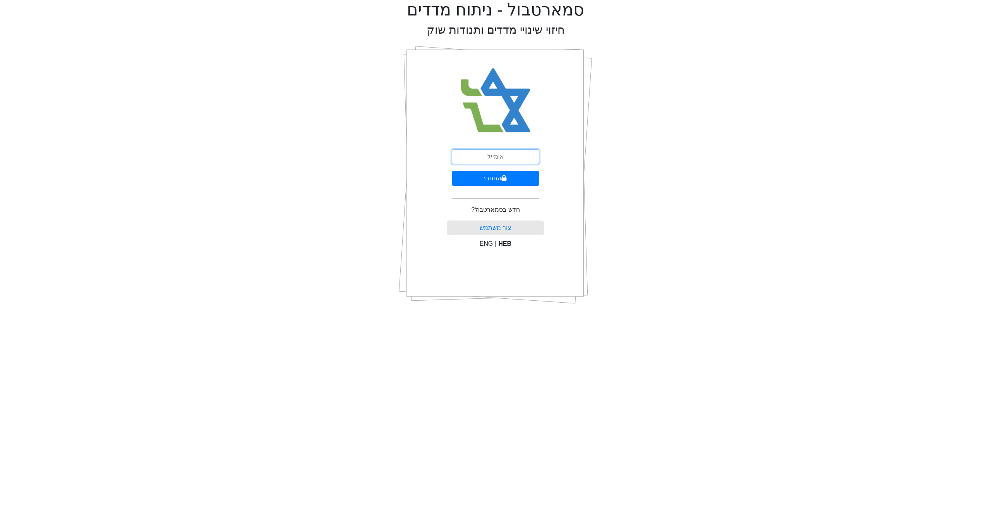
click at [510, 159] on input "email" at bounding box center [495, 156] width 87 height 15
type input "[EMAIL_ADDRESS][DOMAIN_NAME]"
click at [495, 183] on button "התחבר" at bounding box center [495, 178] width 87 height 15
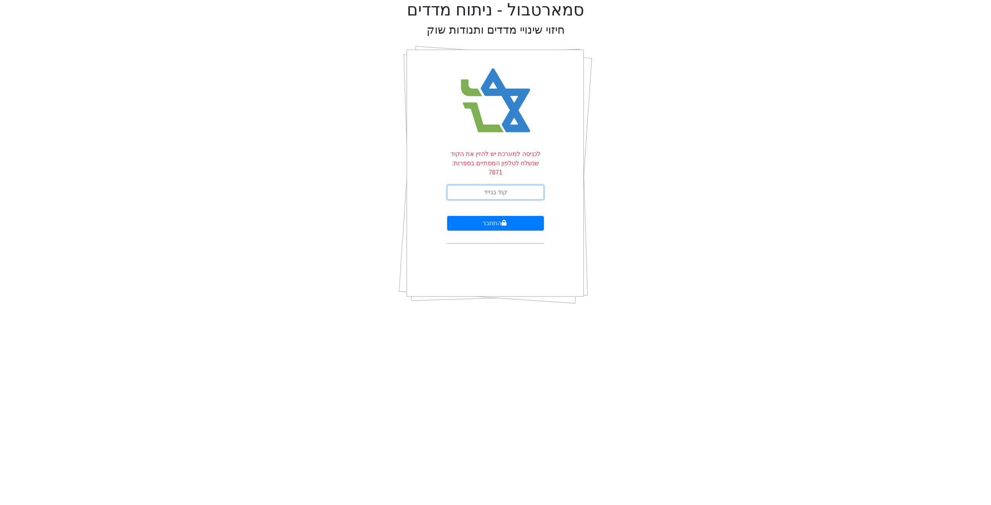
click at [494, 185] on input "text" at bounding box center [495, 192] width 97 height 15
type input "279668"
click at [447, 216] on button "התחבר" at bounding box center [495, 223] width 97 height 15
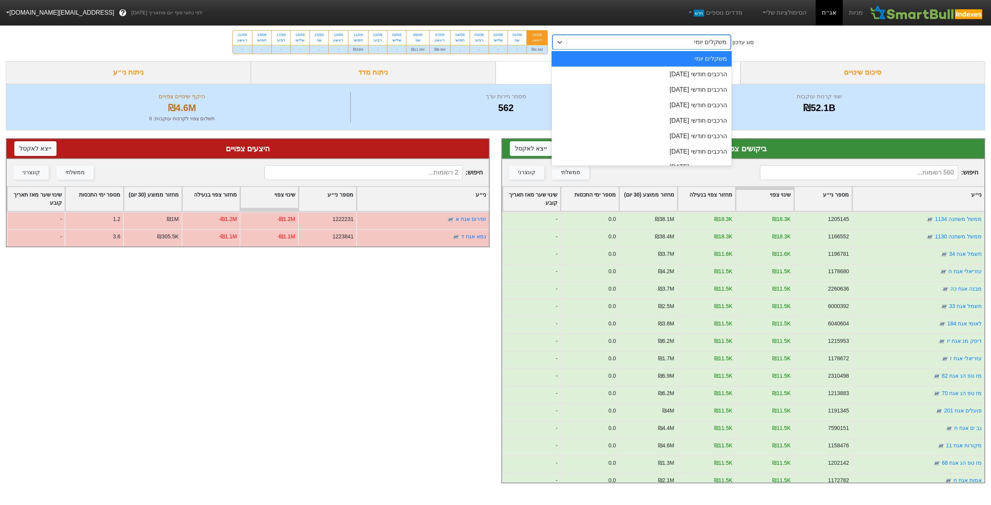
click at [629, 47] on div "משקלים יומי" at bounding box center [648, 42] width 163 height 14
click at [672, 75] on div "הרכבים חודשי [DATE]" at bounding box center [642, 74] width 180 height 15
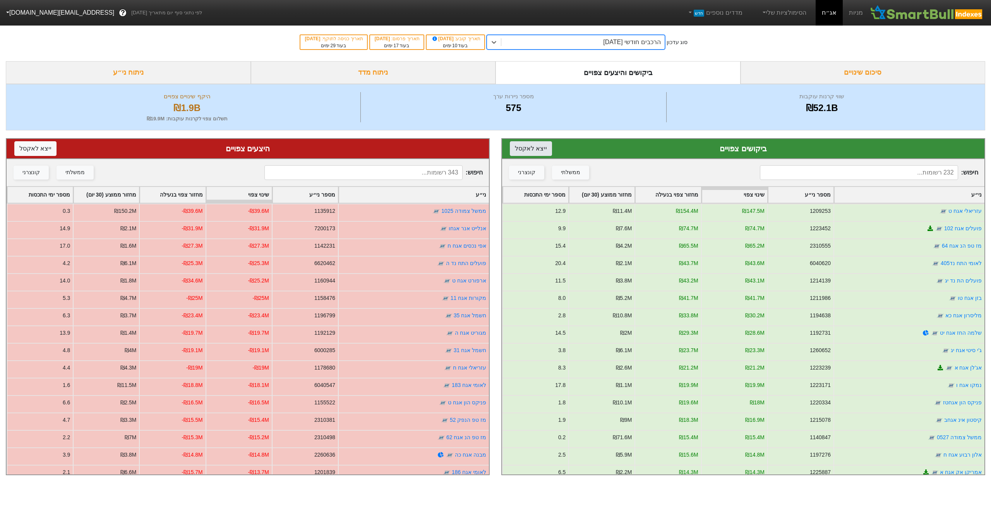
click at [531, 149] on button "ייצא ל אקסל" at bounding box center [531, 148] width 42 height 15
click at [43, 150] on button "ייצא ל אקסל" at bounding box center [35, 148] width 42 height 15
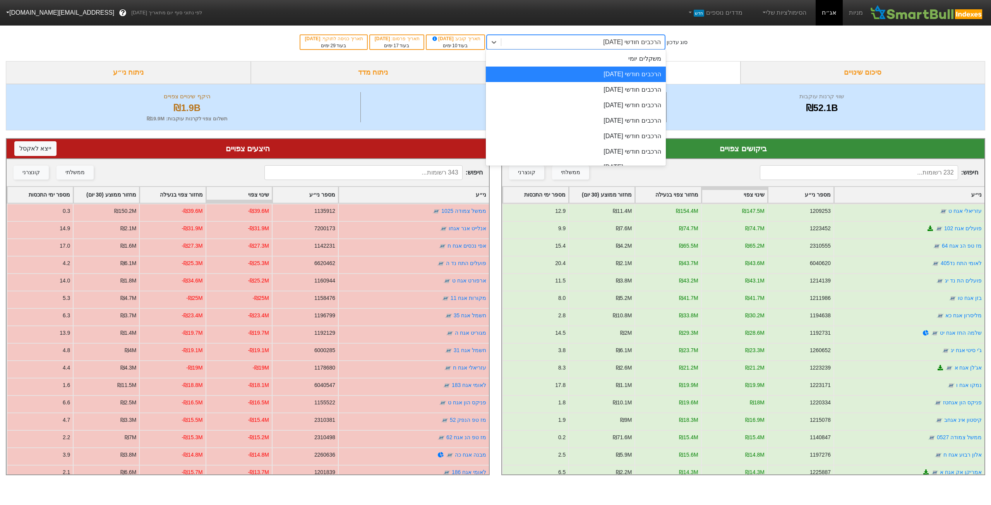
click at [567, 41] on div "הרכבים חודשי [DATE]" at bounding box center [582, 42] width 163 height 14
click at [597, 91] on div "הרכבים חודשי [DATE]" at bounding box center [576, 89] width 180 height 15
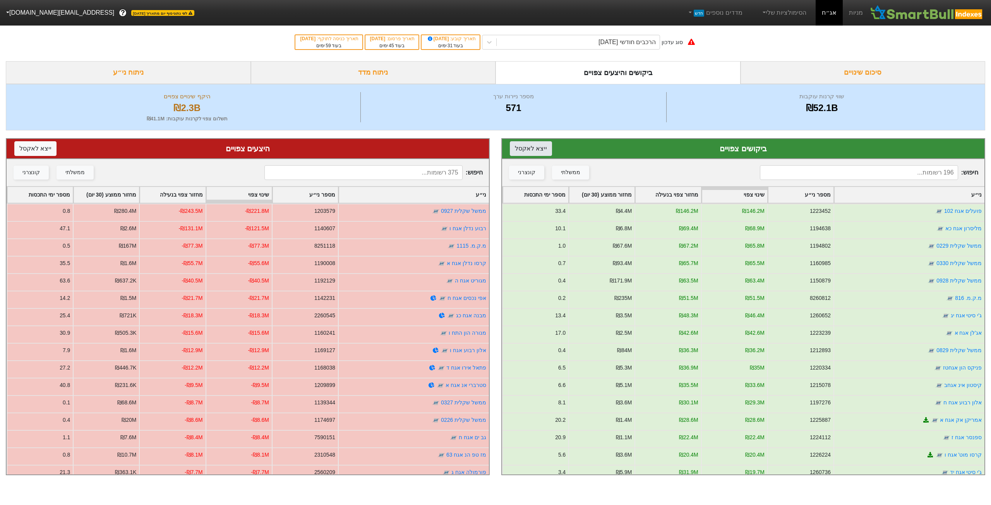
click at [532, 147] on button "ייצא ל אקסל" at bounding box center [531, 148] width 42 height 15
click at [46, 153] on button "ייצא ל אקסל" at bounding box center [35, 148] width 42 height 15
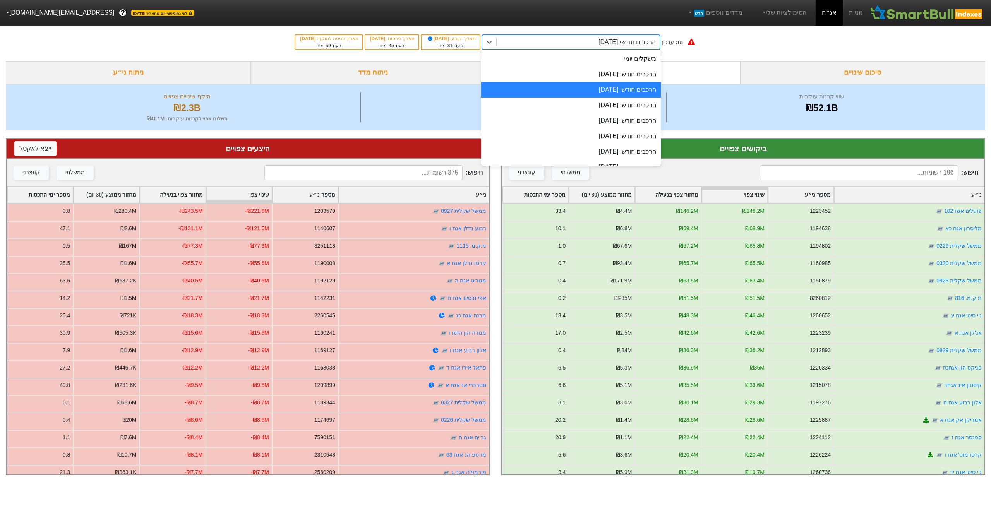
click at [605, 42] on div "הרכבים חודשי [DATE]" at bounding box center [626, 42] width 57 height 9
click at [608, 102] on div "הרכבים חודשי [DATE]" at bounding box center [571, 105] width 180 height 15
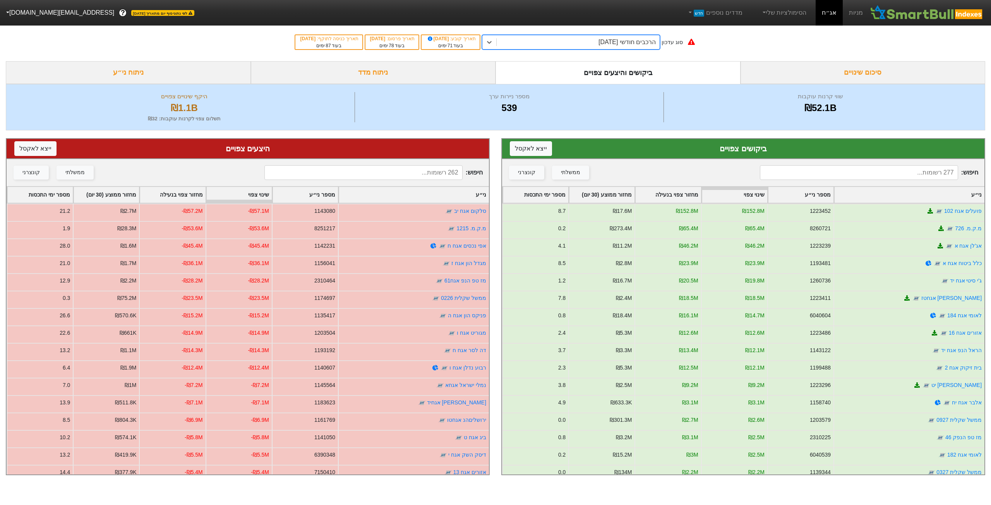
click at [596, 34] on div "סוג עדכון option הרכבים חודשי 26/11/2025, selected. 0 results available. Select…" at bounding box center [495, 42] width 991 height 38
click at [595, 39] on div "הרכבים חודשי [DATE]" at bounding box center [578, 42] width 163 height 14
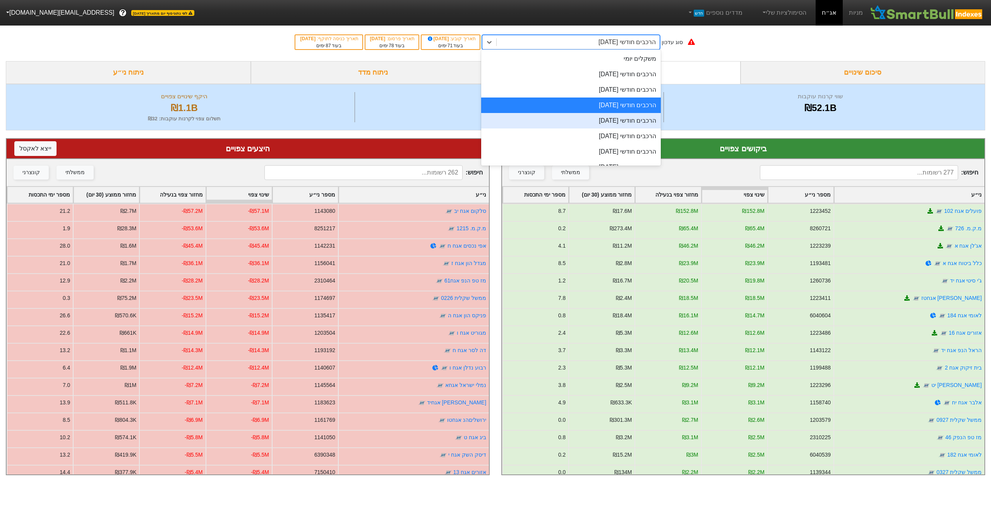
click at [594, 117] on div "הרכבים חודשי [DATE]" at bounding box center [571, 120] width 180 height 15
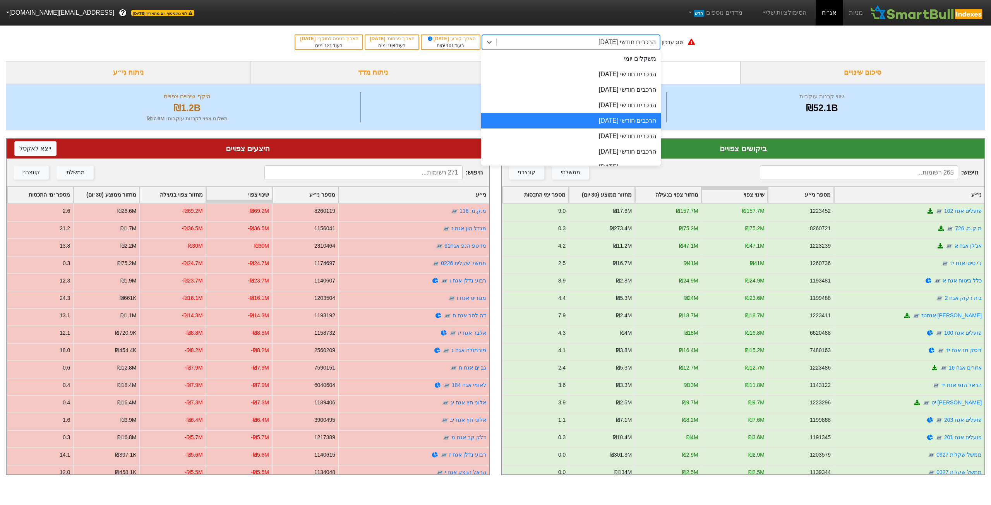
click at [601, 42] on div "הרכבים חודשי [DATE]" at bounding box center [626, 42] width 57 height 9
click at [788, 48] on div "סוג עדכון option הרכבים חודשי 30/12/2025, selected. option הרכבים חודשי 29/09/2…" at bounding box center [495, 42] width 991 height 38
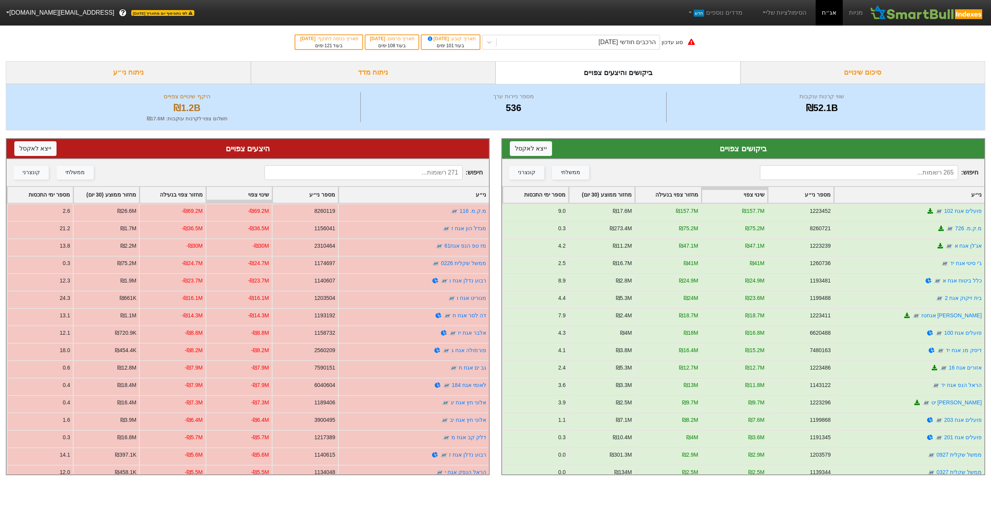
click at [782, 54] on div "סוג עדכון הרכבים חודשי 30/12/2025 תאריך קובע : 10/12/2025 בעוד 101 ימים תאריך פ…" at bounding box center [495, 42] width 991 height 38
